Goal: Navigation & Orientation: Find specific page/section

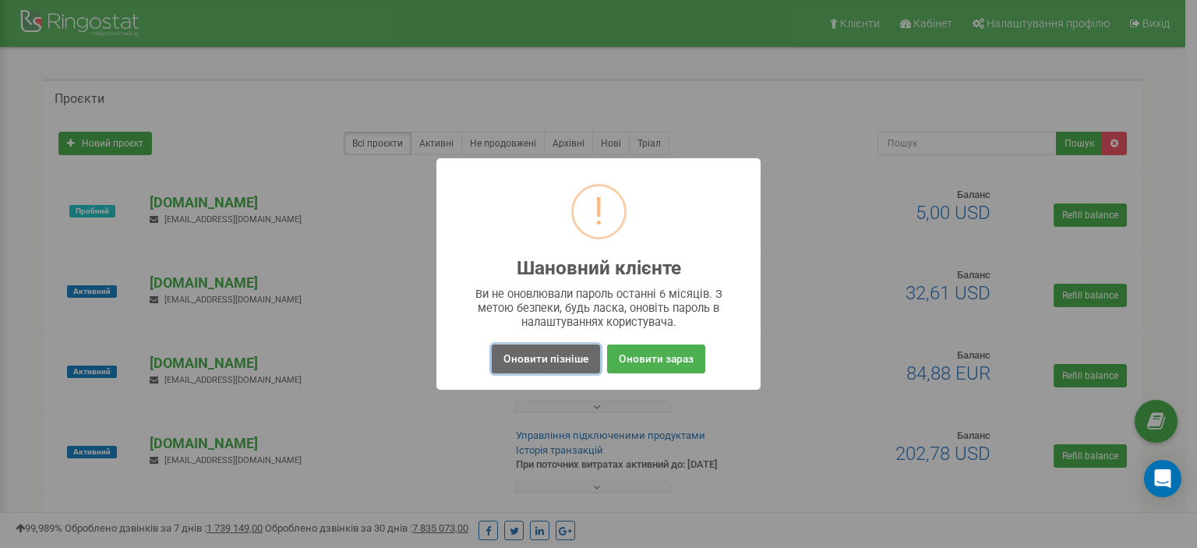
click at [560, 365] on button "Оновити пізніше" at bounding box center [546, 358] width 108 height 29
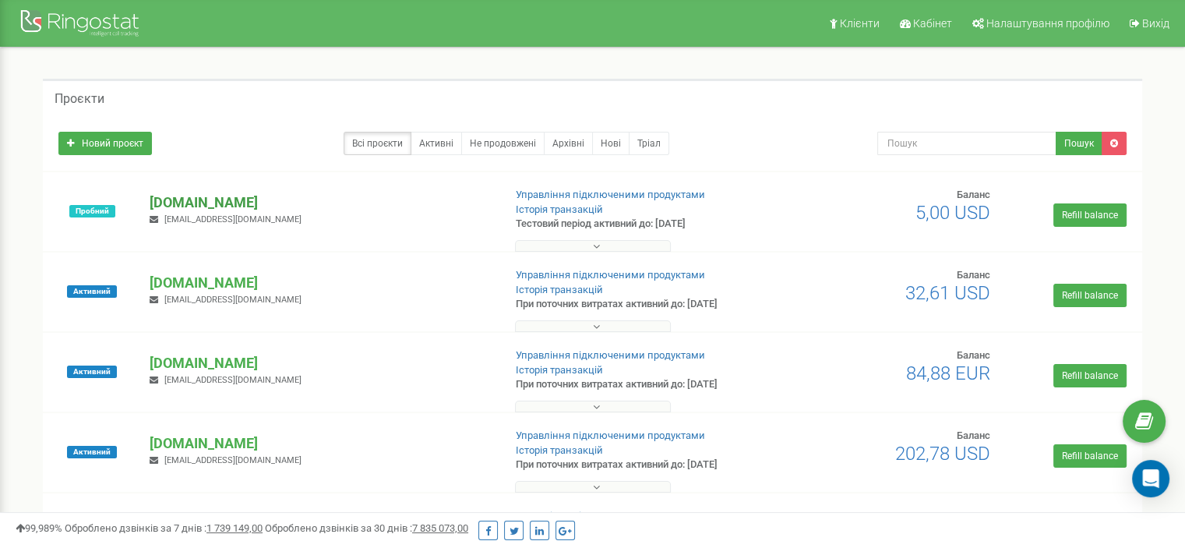
click at [205, 199] on p "[DOMAIN_NAME]" at bounding box center [320, 202] width 341 height 20
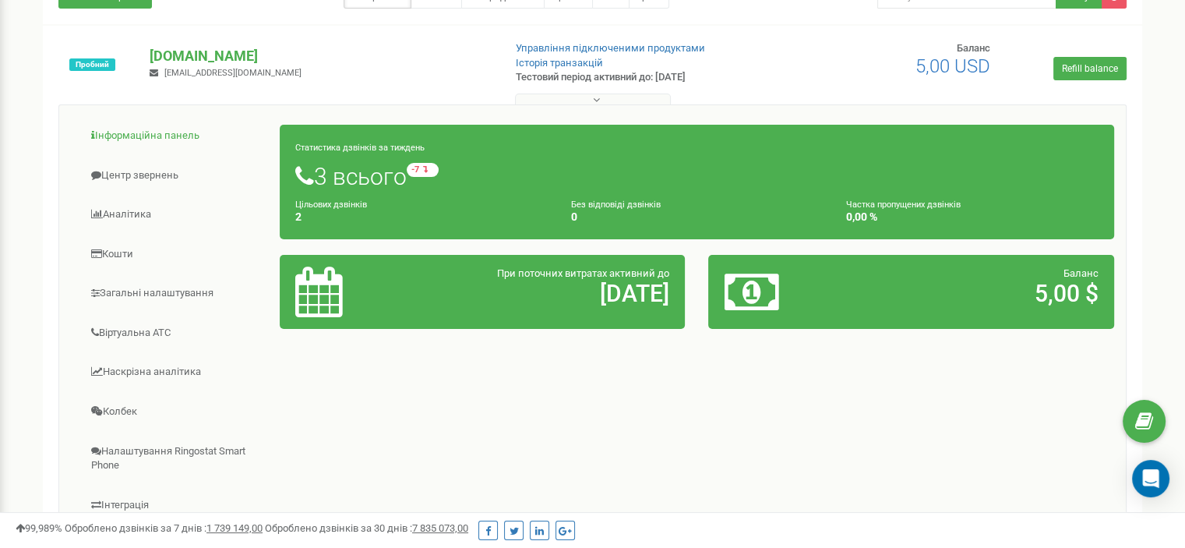
scroll to position [150, 0]
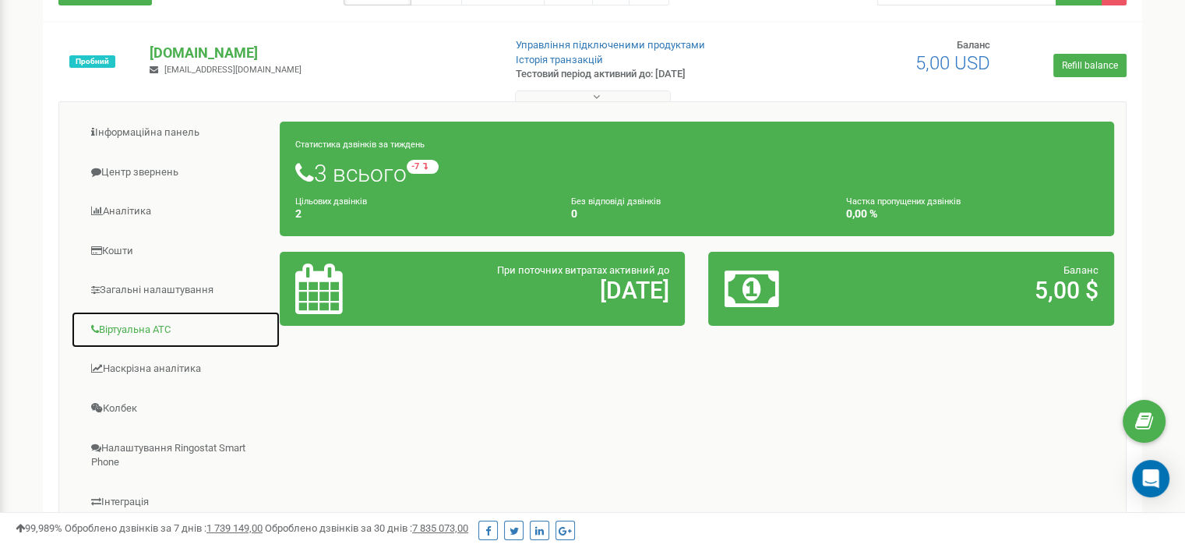
click at [161, 329] on link "Віртуальна АТС" at bounding box center [176, 330] width 210 height 38
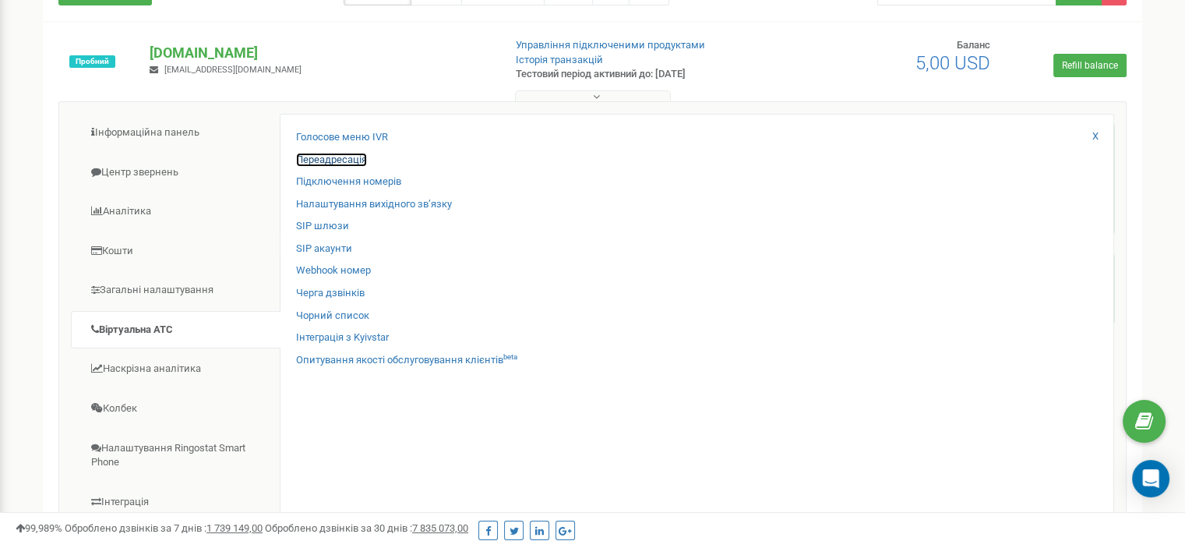
click at [353, 158] on link "Переадресація" at bounding box center [331, 160] width 71 height 15
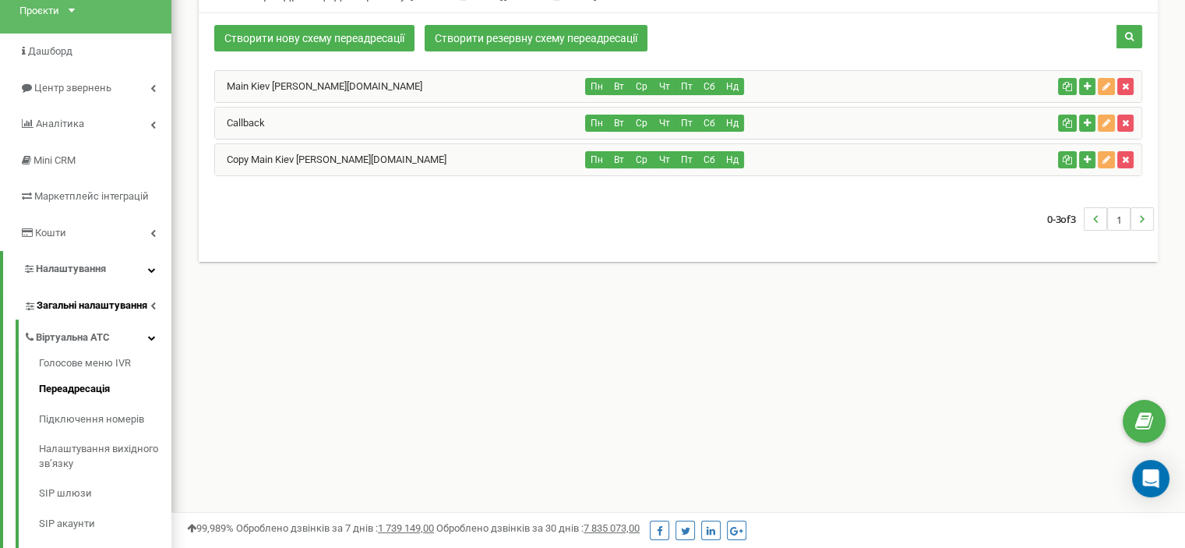
scroll to position [112, 0]
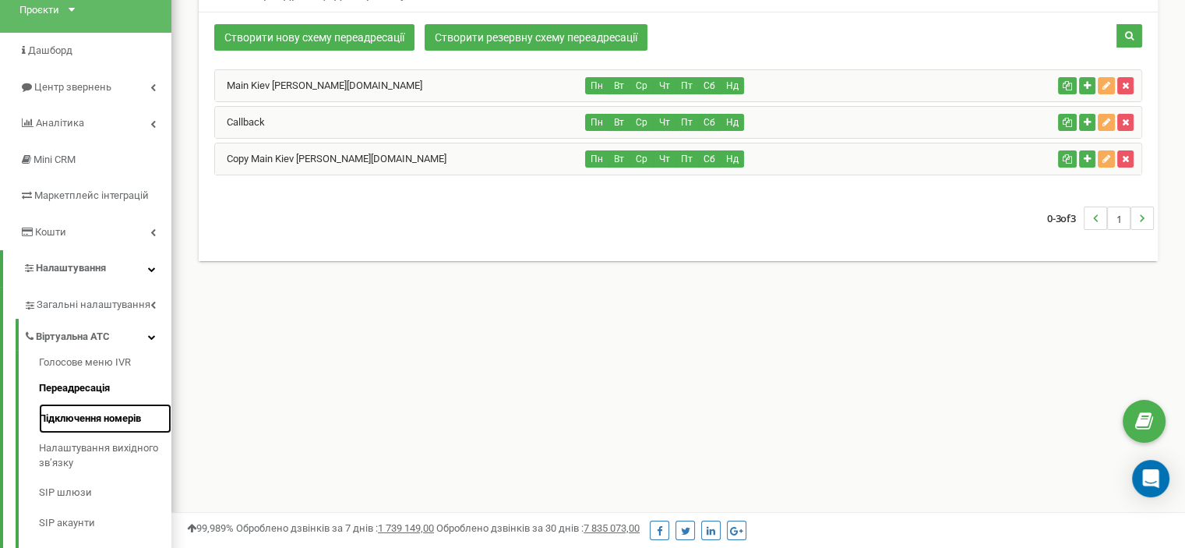
click at [107, 404] on link "Підключення номерів" at bounding box center [105, 419] width 132 height 30
